Goal: Task Accomplishment & Management: Use online tool/utility

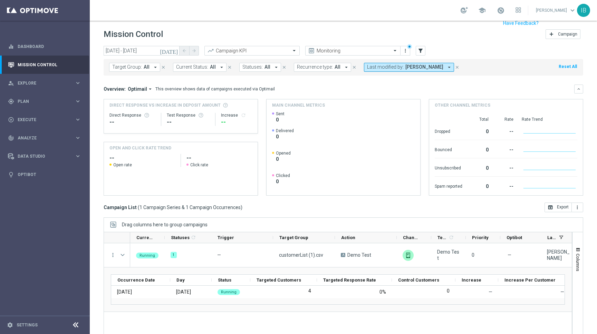
scroll to position [11, 0]
